Goal: Find specific page/section: Find specific page/section

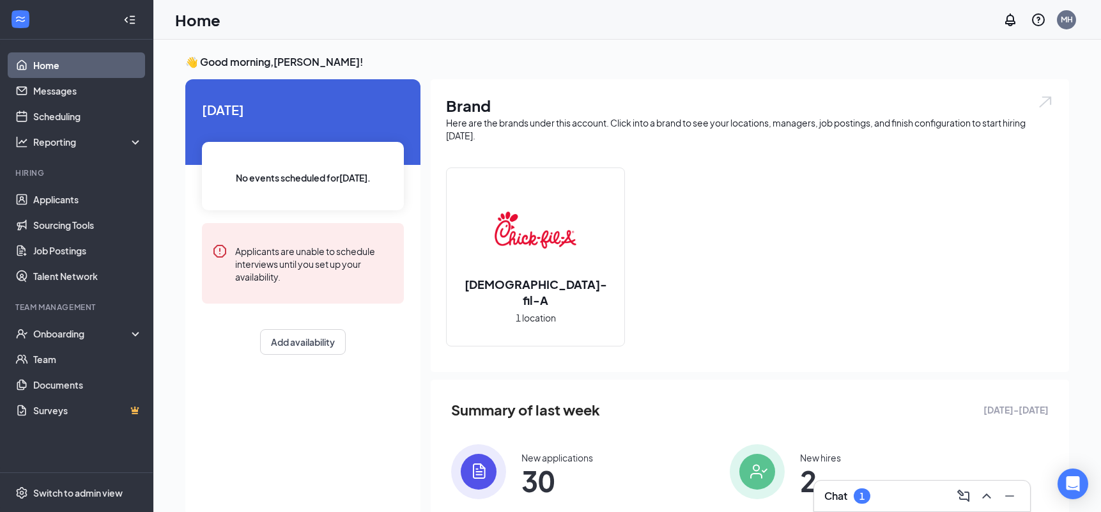
click at [902, 493] on div "Chat 1" at bounding box center [921, 496] width 195 height 20
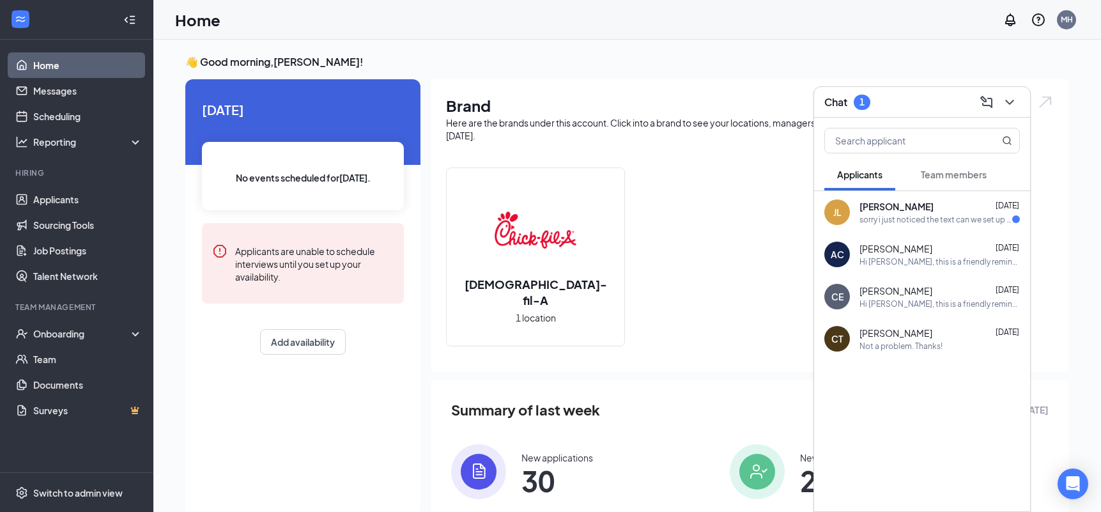
click at [919, 210] on span "[PERSON_NAME]" at bounding box center [896, 206] width 74 height 13
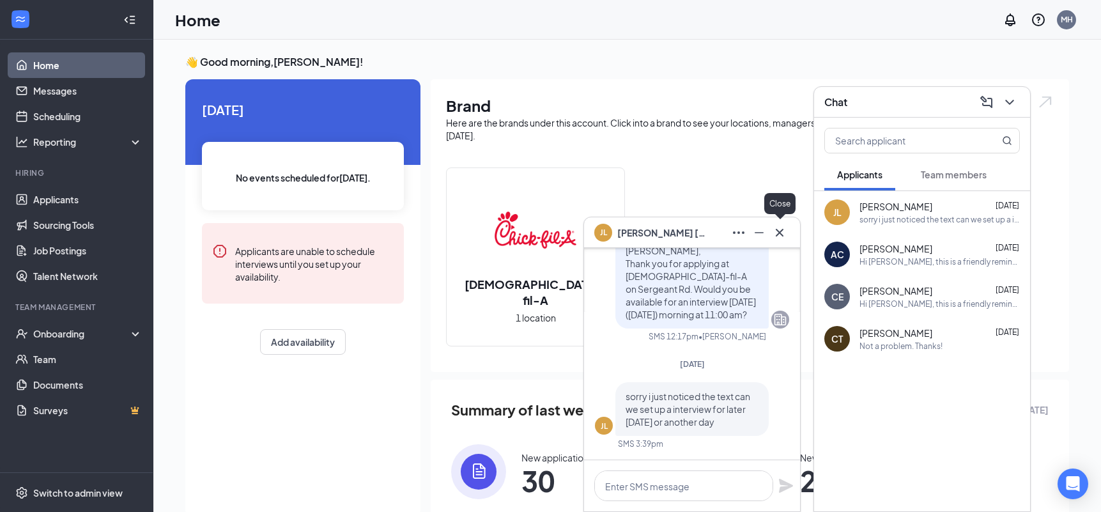
click at [783, 229] on icon "Cross" at bounding box center [779, 232] width 15 height 15
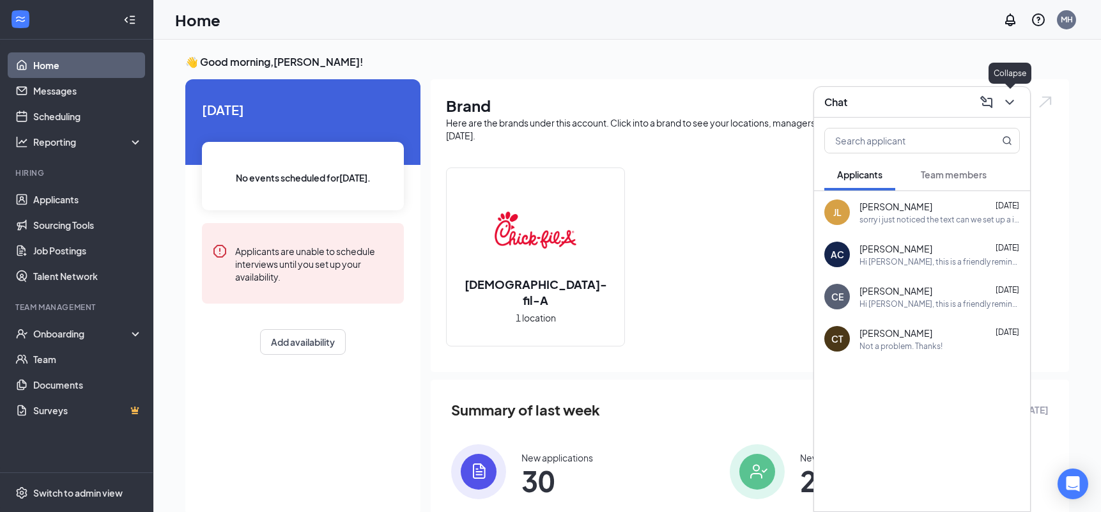
click at [1007, 102] on icon "ChevronDown" at bounding box center [1009, 102] width 15 height 15
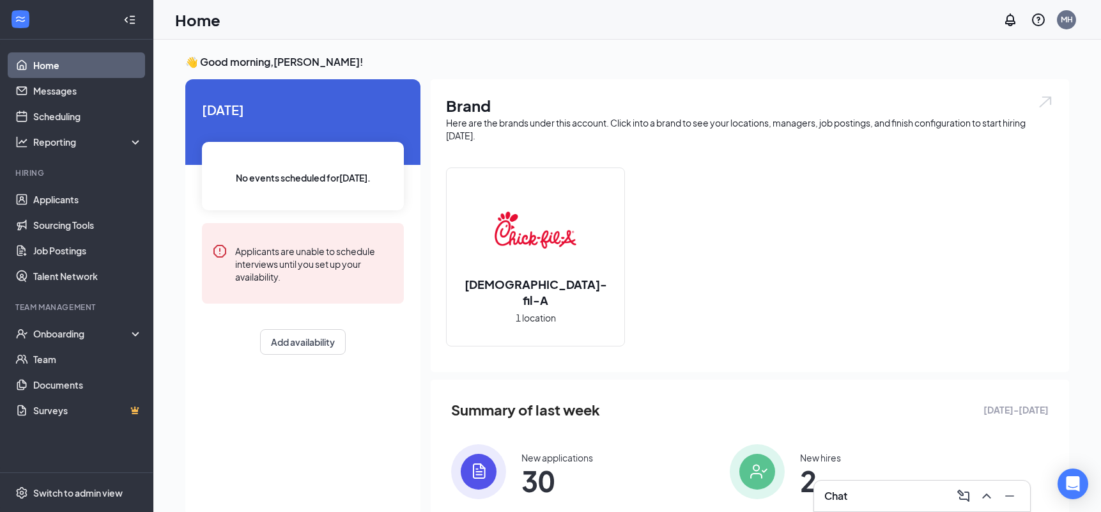
click at [595, 34] on div "Home MH" at bounding box center [626, 20] width 947 height 40
click at [100, 206] on link "Applicants" at bounding box center [87, 200] width 109 height 26
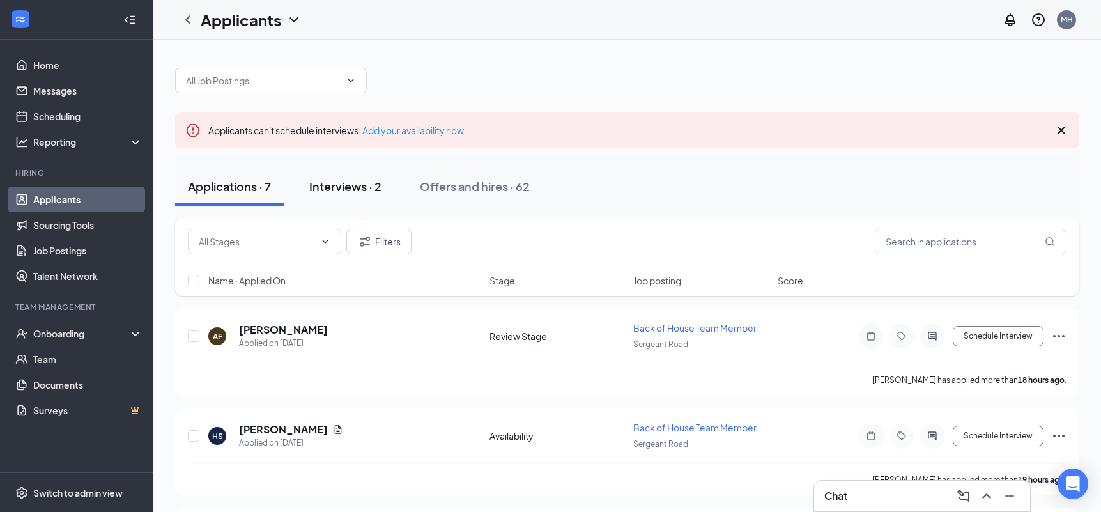
click at [353, 189] on div "Interviews · 2" at bounding box center [345, 186] width 72 height 16
